Goal: Check status: Check status

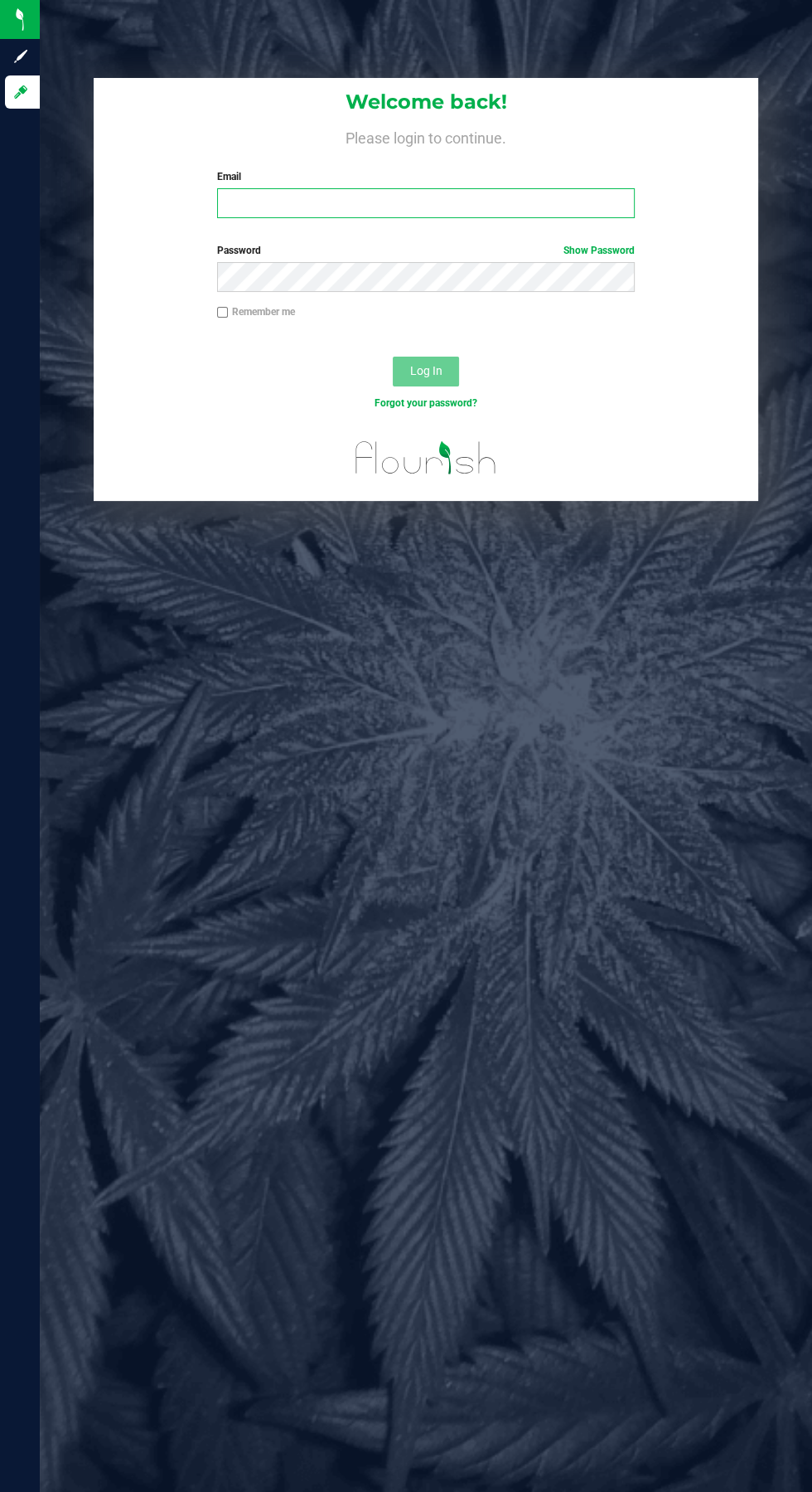
click at [278, 196] on input "Email" at bounding box center [426, 203] width 418 height 30
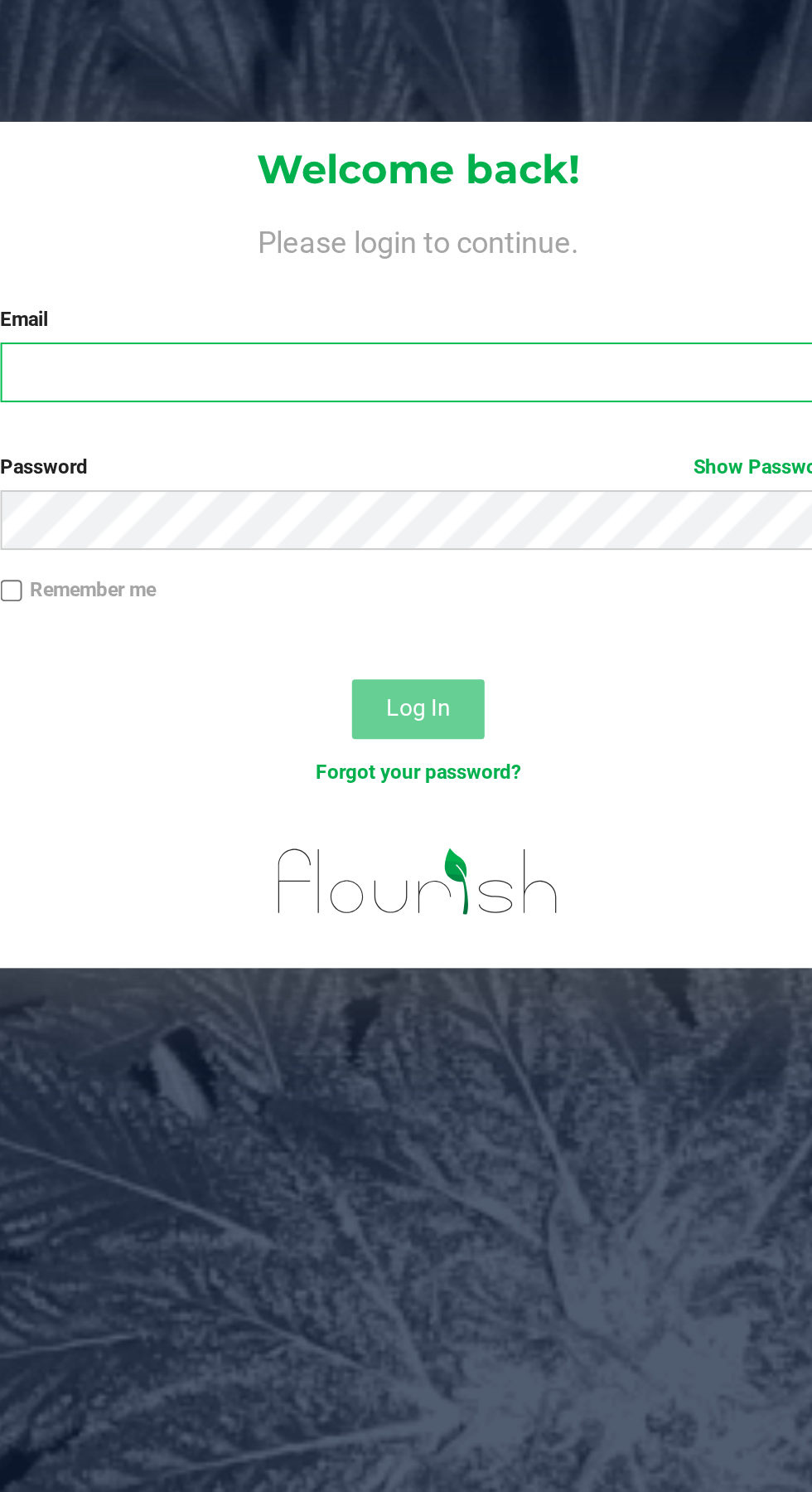
type input "[EMAIL_ADDRESS][DOMAIN_NAME]"
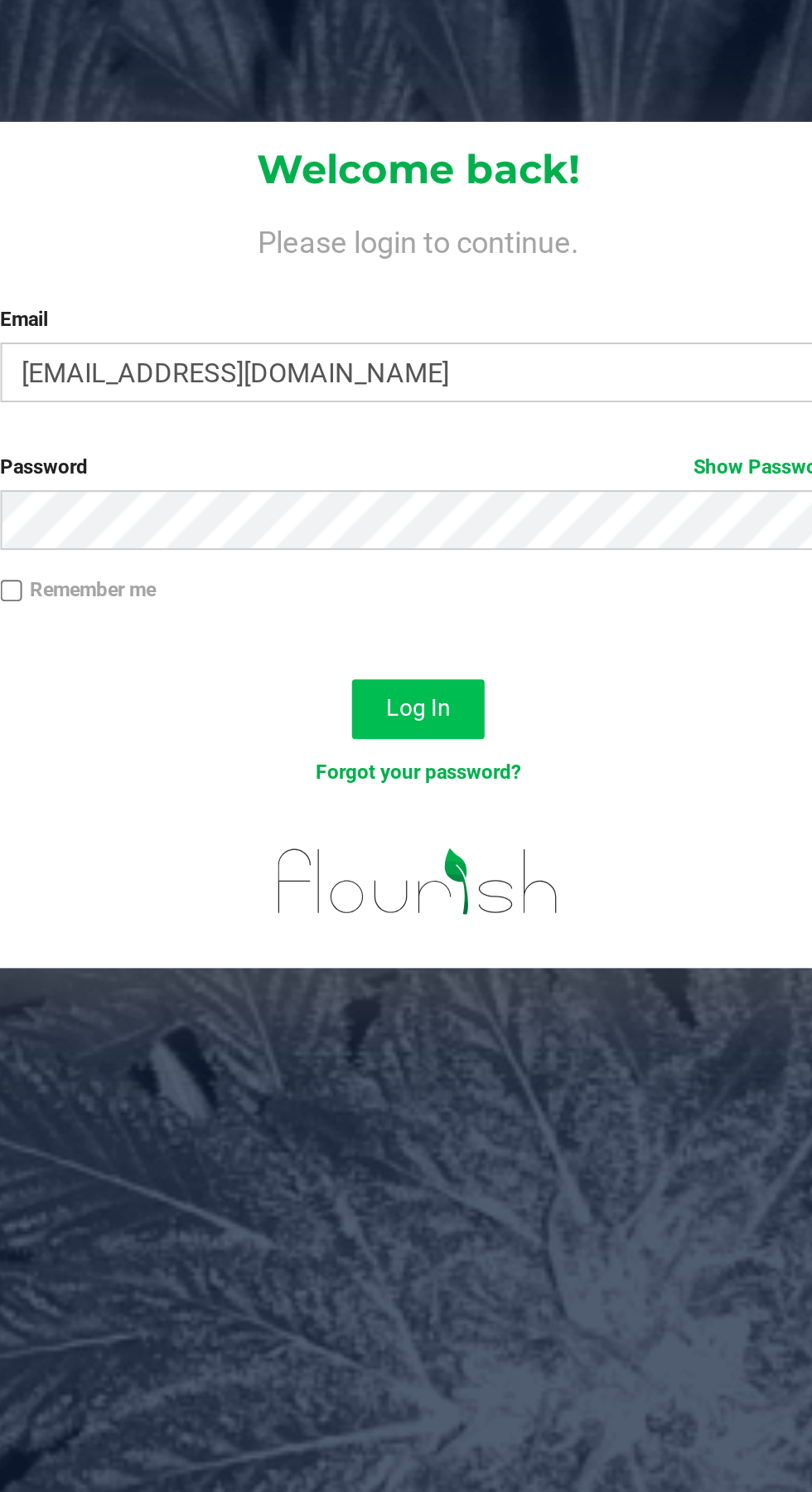
click at [426, 360] on button "Log In" at bounding box center [426, 371] width 66 height 30
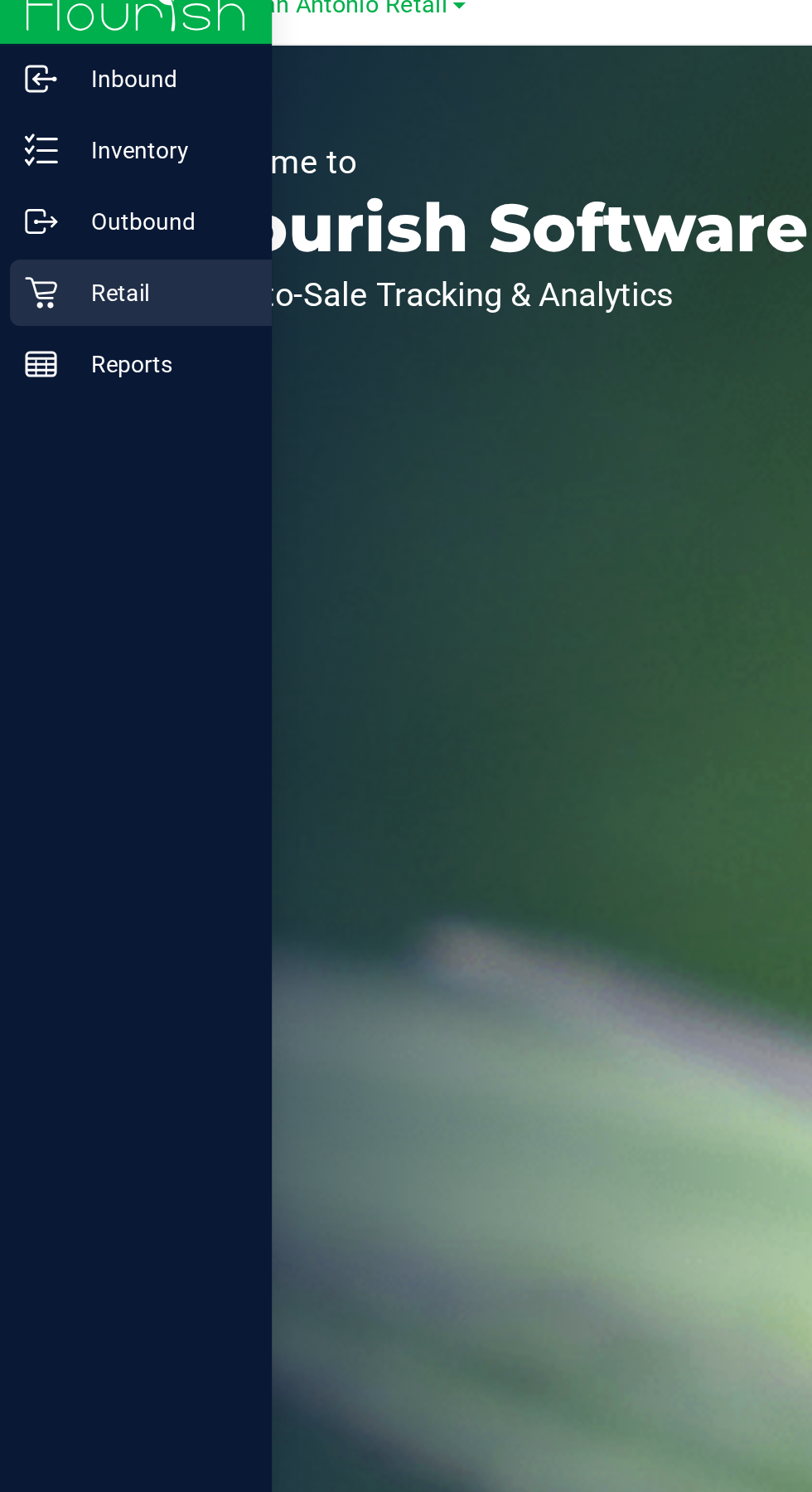
click at [14, 177] on div "Retail" at bounding box center [70, 163] width 131 height 33
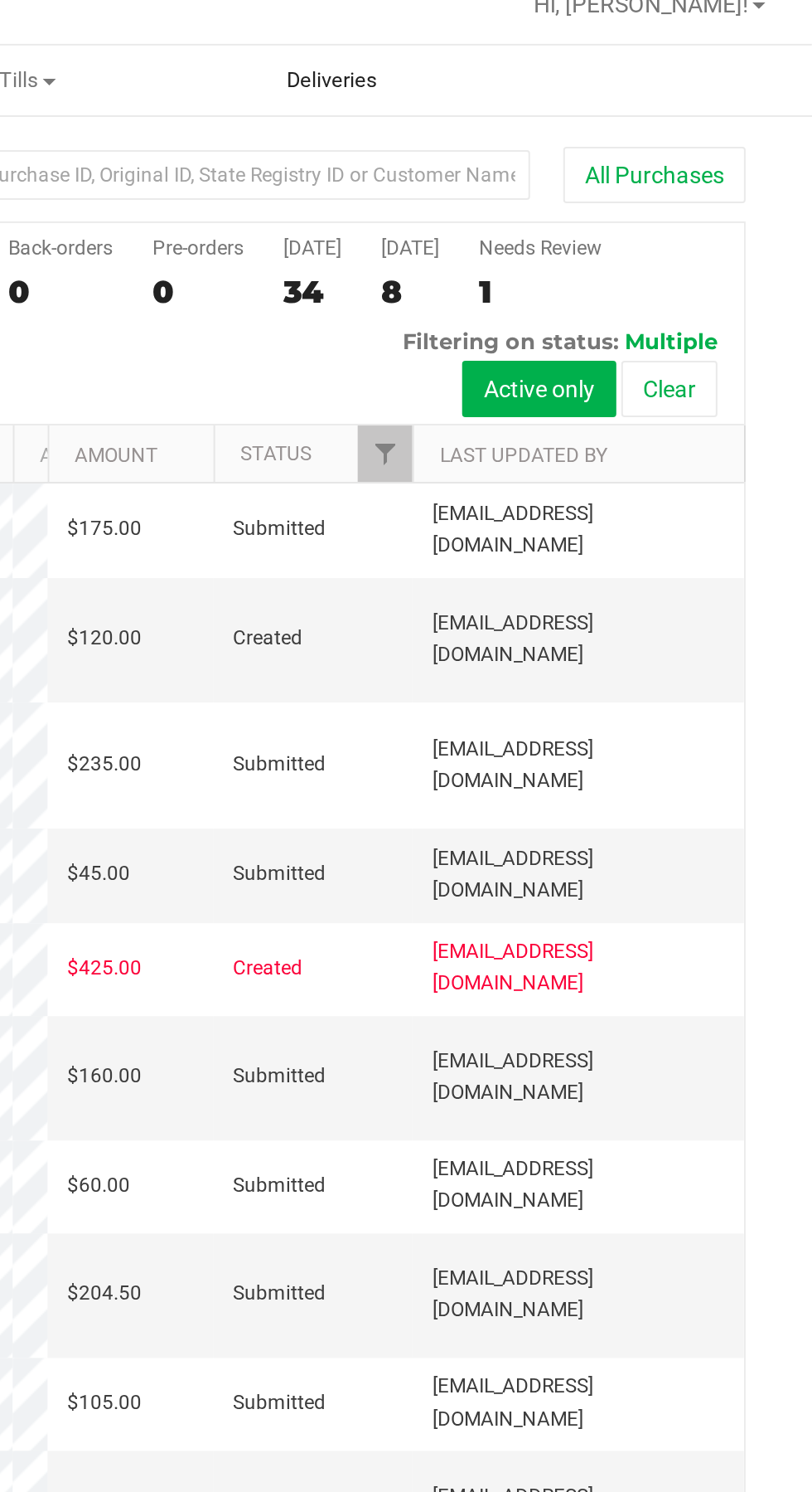
click at [573, 62] on span "Deliveries" at bounding box center [572, 56] width 90 height 15
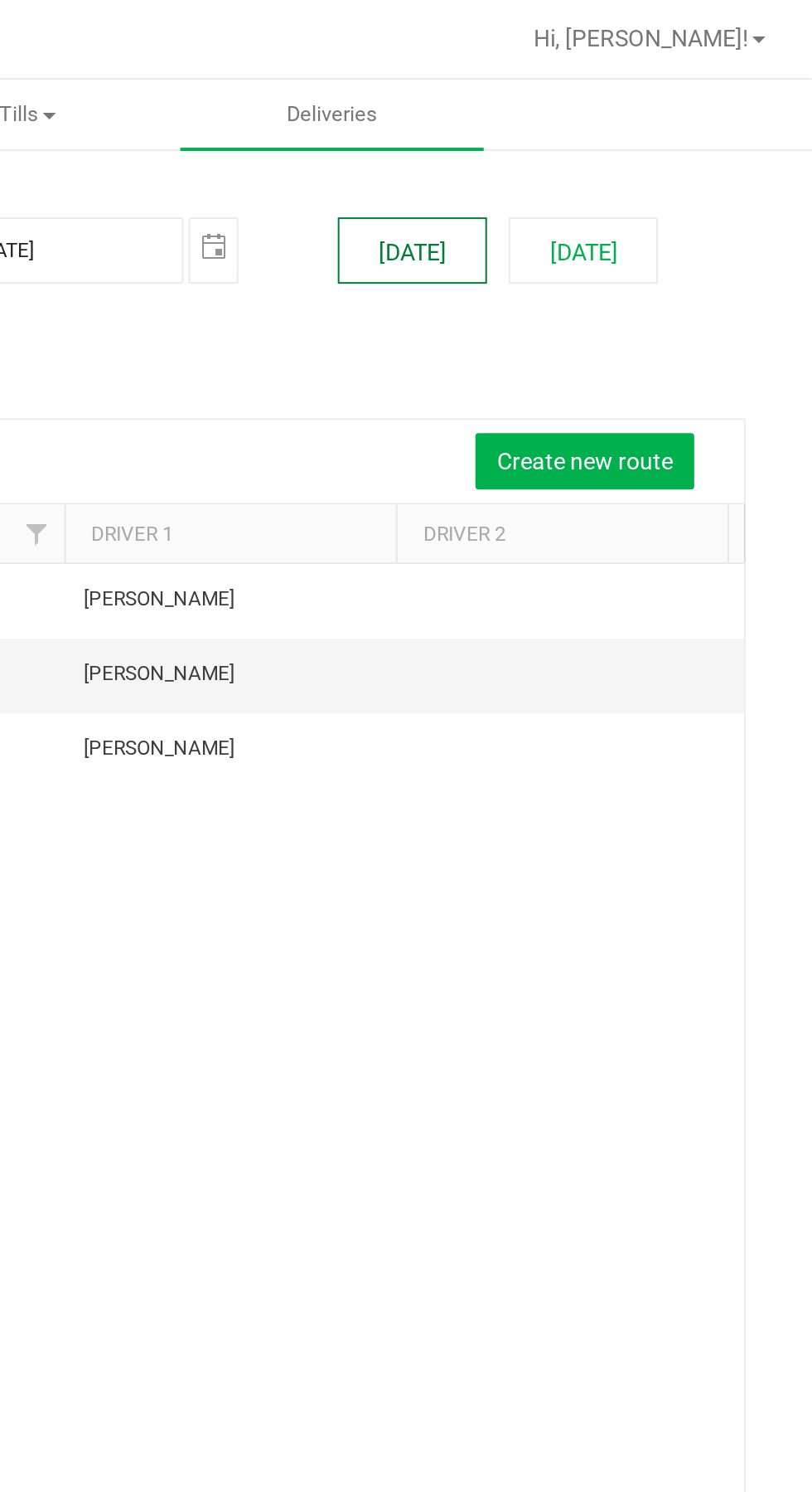
click at [611, 126] on button "[DATE]" at bounding box center [612, 125] width 75 height 33
